Goal: Navigation & Orientation: Go to known website

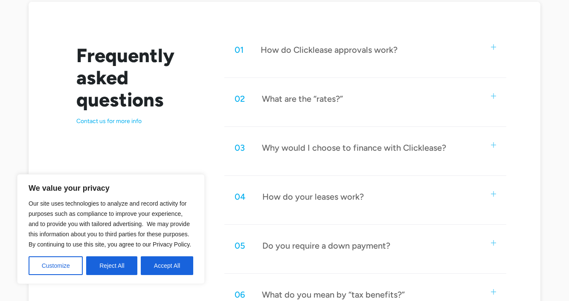
scroll to position [453, 0]
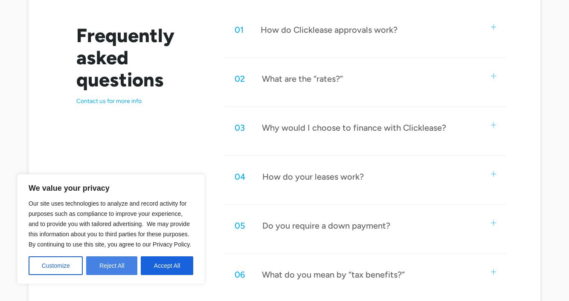
click at [126, 266] on button "Reject All" at bounding box center [111, 266] width 51 height 19
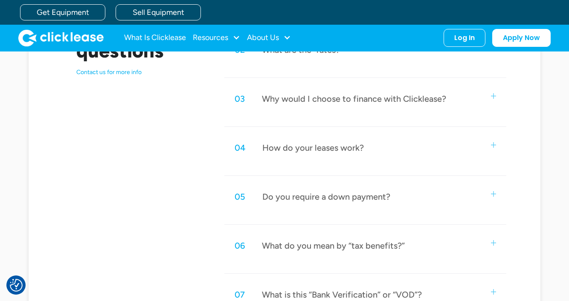
scroll to position [464, 0]
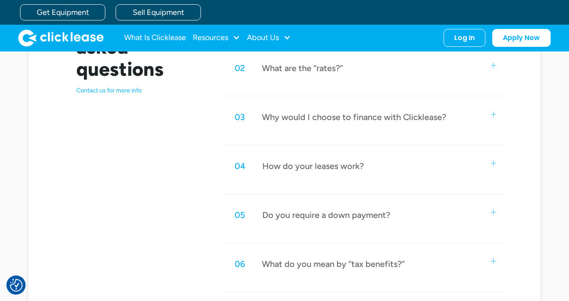
click at [317, 169] on div "How do your leases work?" at bounding box center [312, 166] width 101 height 11
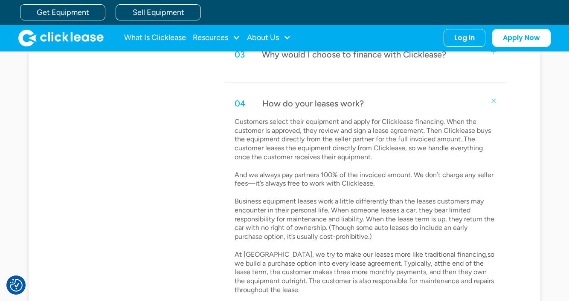
scroll to position [494, 0]
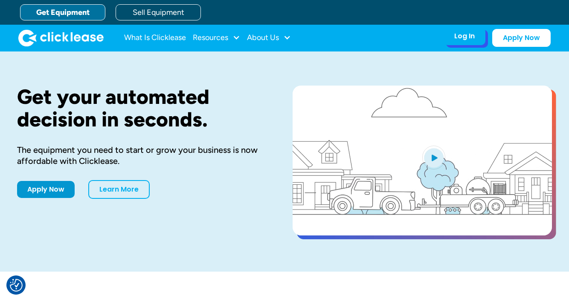
click at [470, 41] on div "Log In Account login I use Clicklease to get my equipment Partner Portal I offe…" at bounding box center [464, 36] width 42 height 18
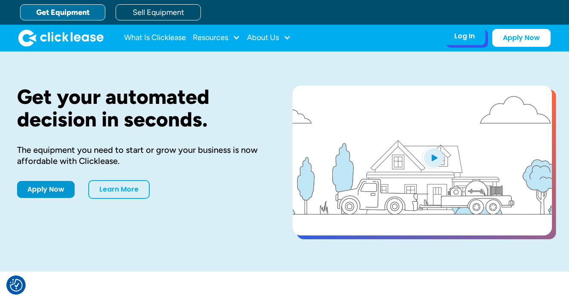
click at [461, 37] on div "Log In" at bounding box center [464, 36] width 20 height 9
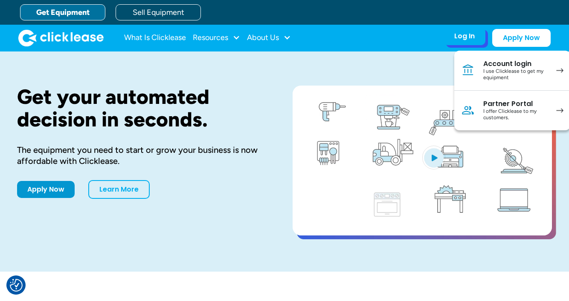
click at [483, 67] on link "Account login I use Clicklease to get my equipment" at bounding box center [512, 71] width 116 height 40
